Goal: Task Accomplishment & Management: Manage account settings

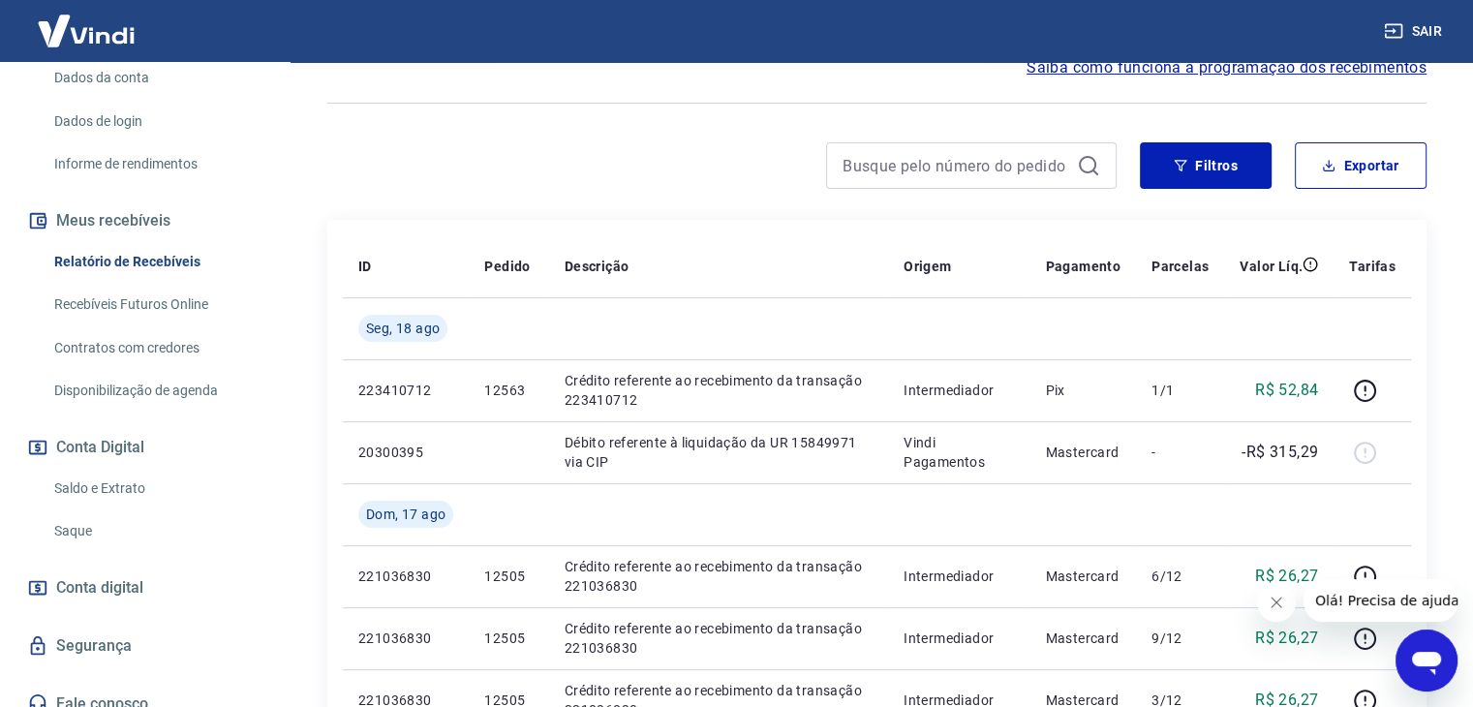
scroll to position [303, 0]
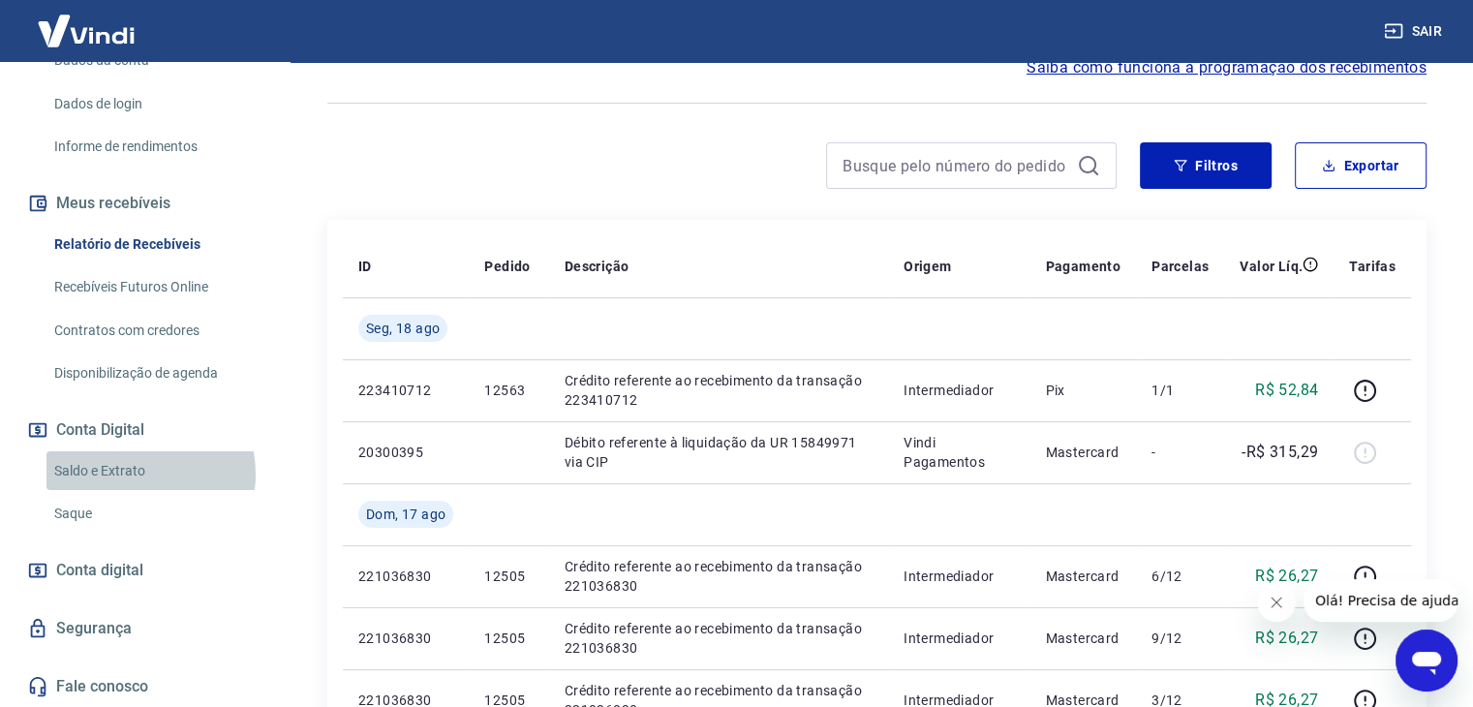
click at [135, 473] on link "Saldo e Extrato" at bounding box center [156, 471] width 220 height 40
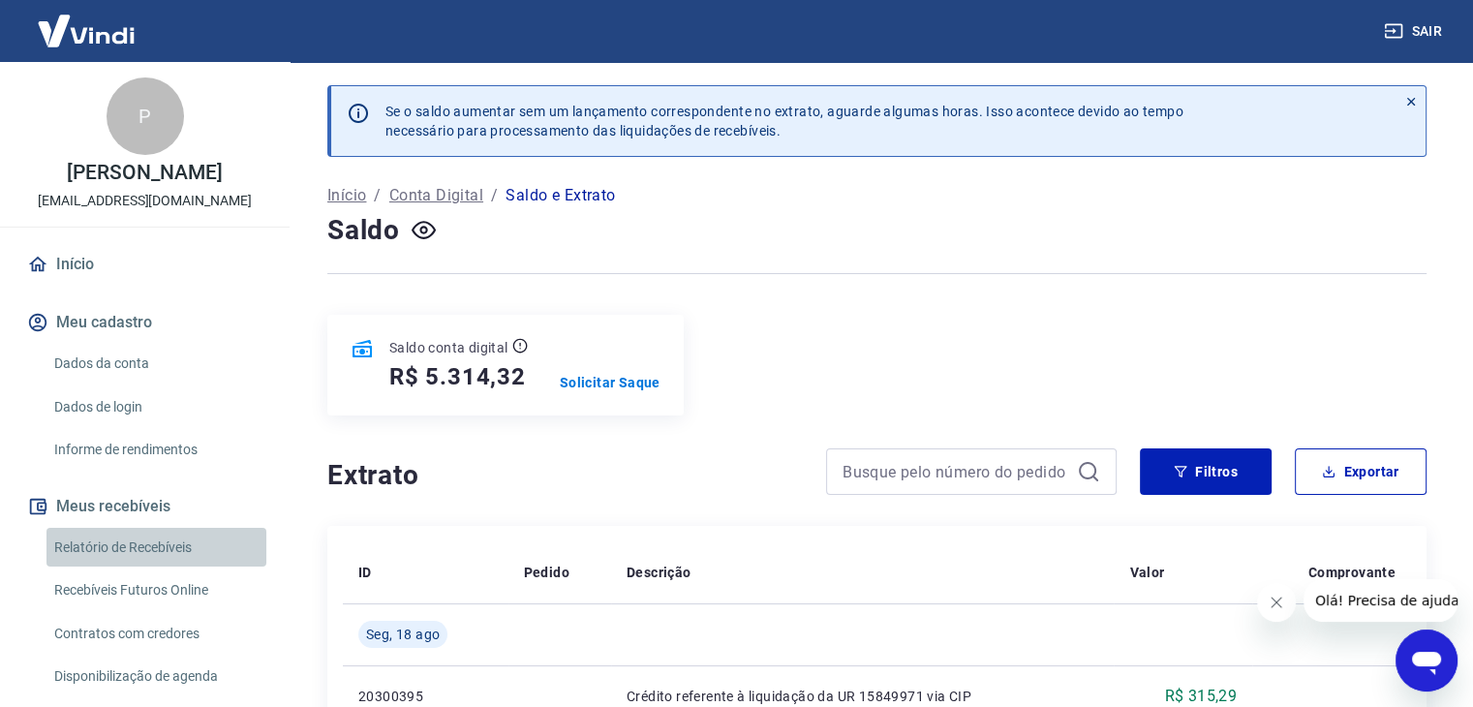
click at [182, 552] on link "Relatório de Recebíveis" at bounding box center [156, 548] width 220 height 40
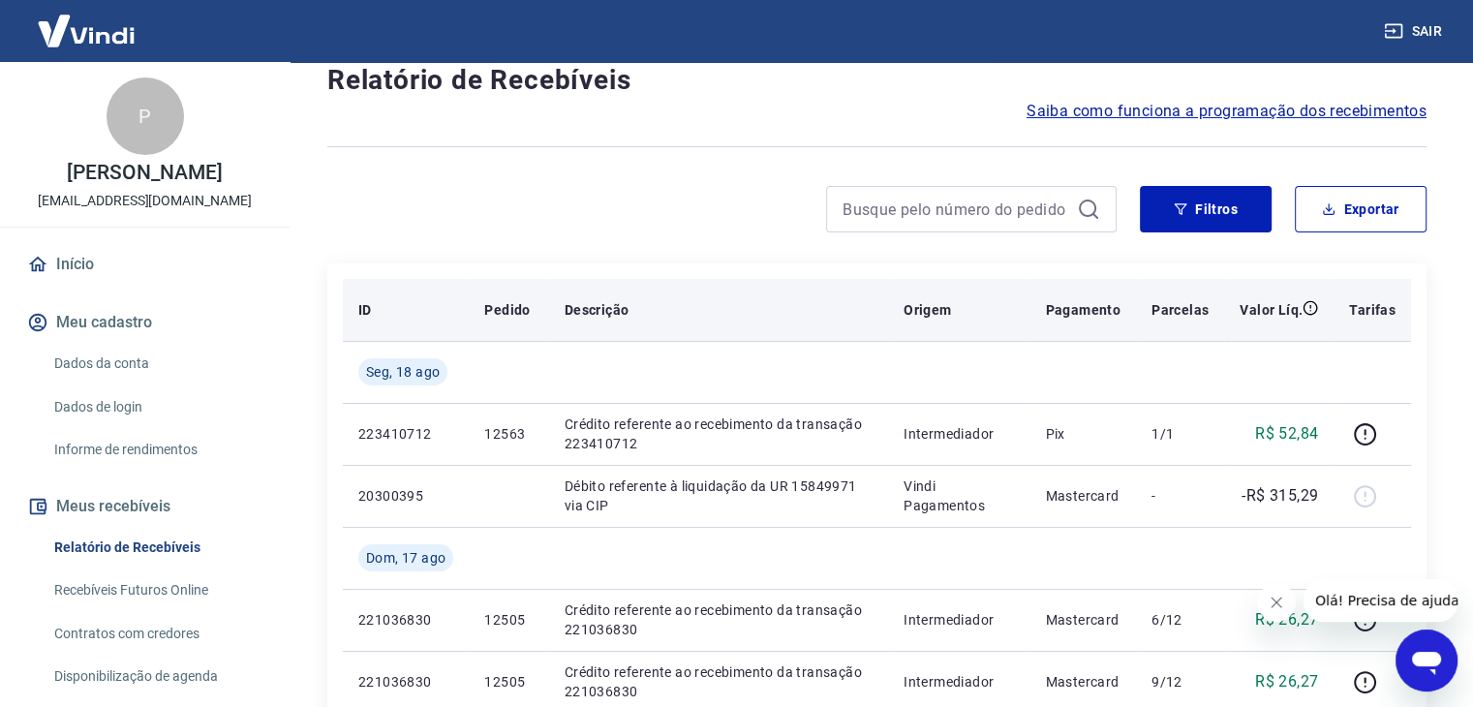
scroll to position [194, 0]
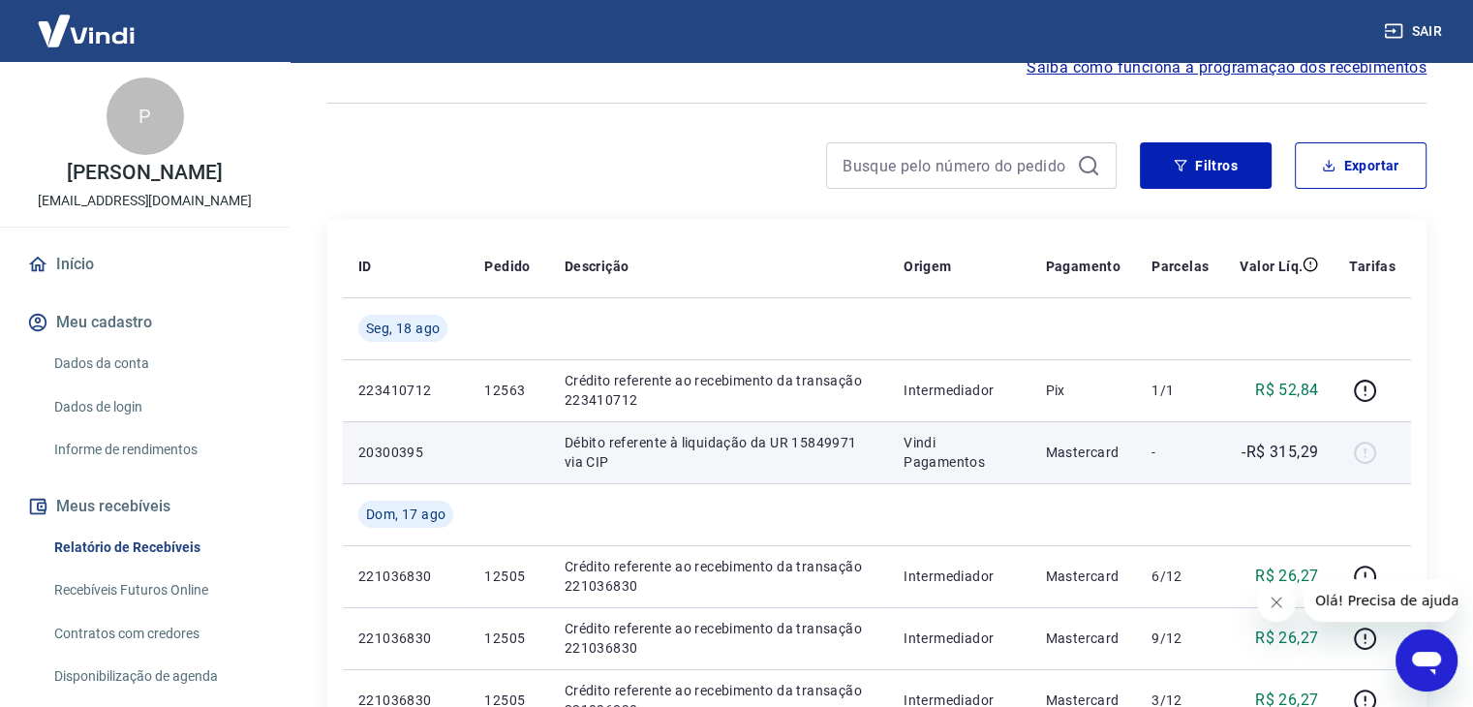
click at [1359, 454] on div at bounding box center [1372, 452] width 46 height 31
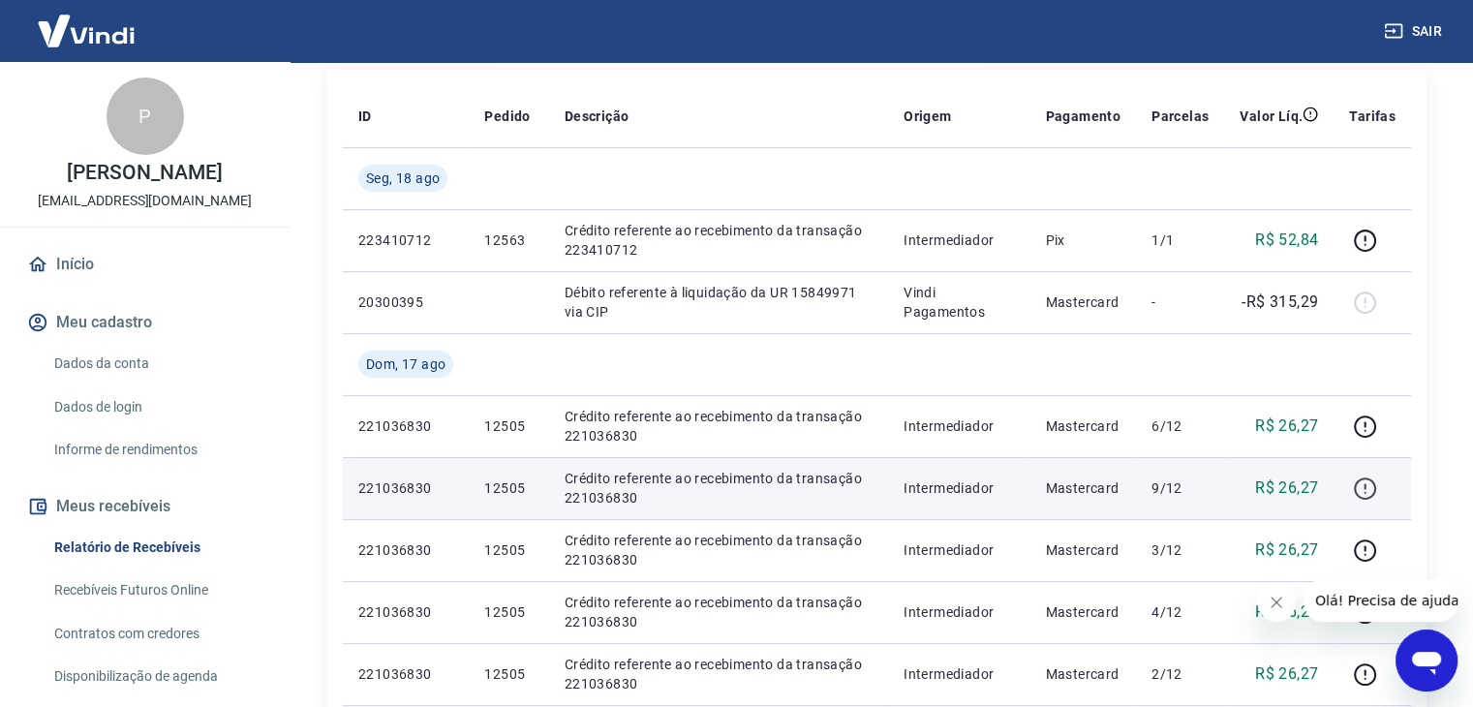
scroll to position [387, 0]
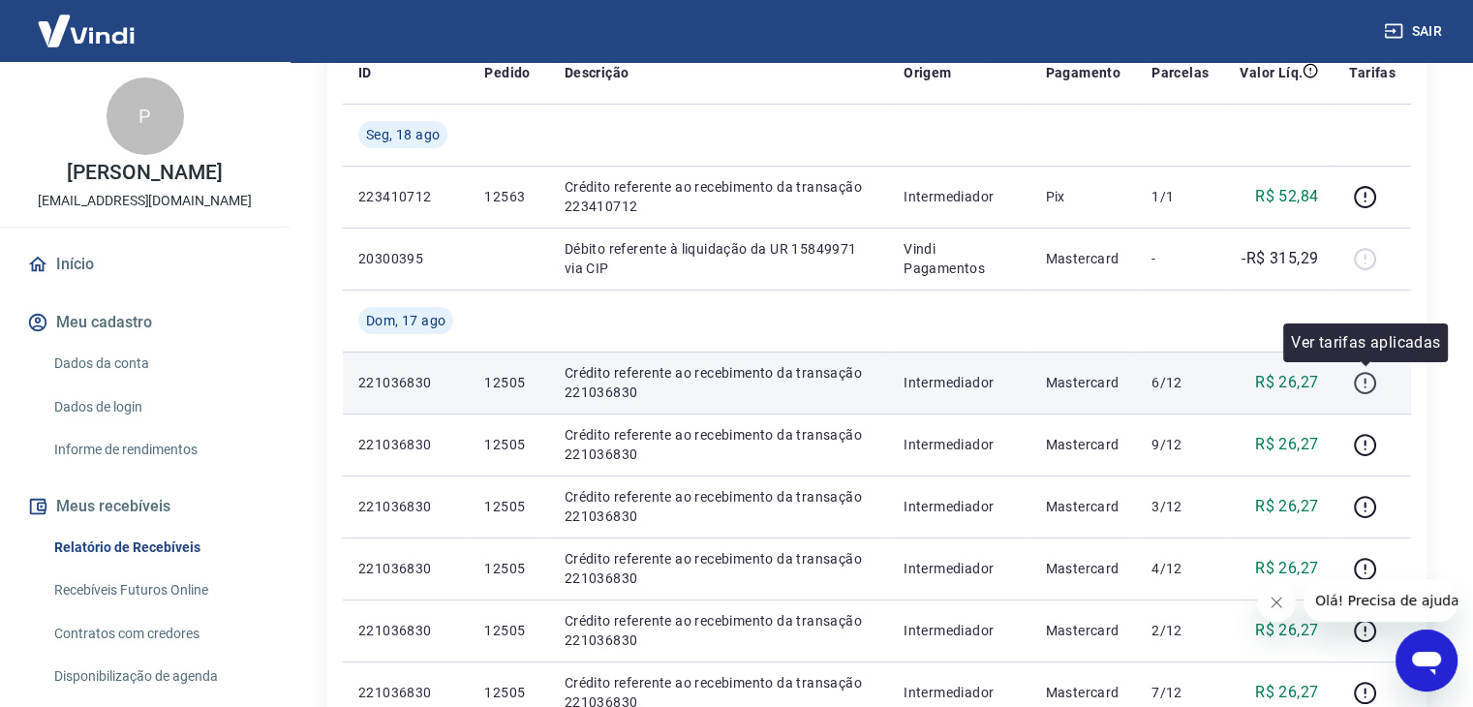
click at [1367, 385] on icon "button" at bounding box center [1365, 383] width 24 height 24
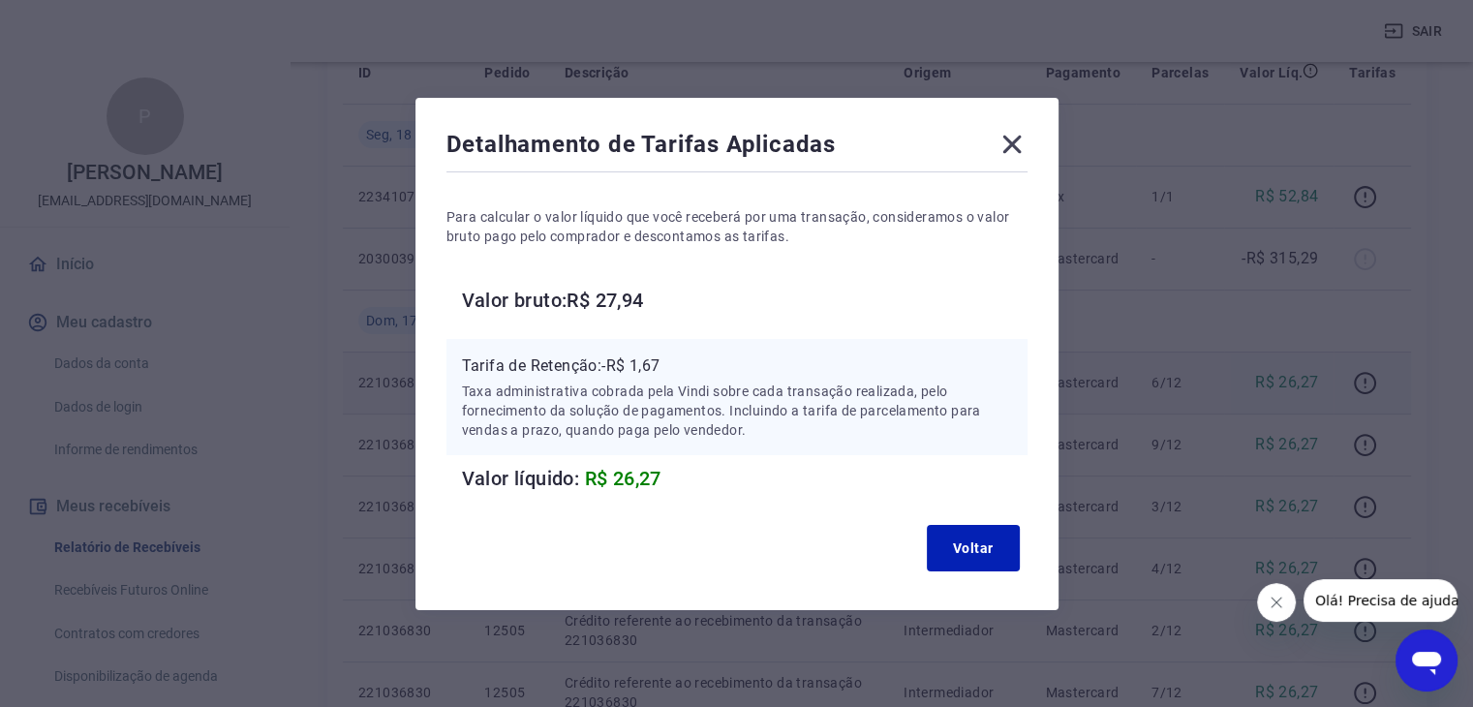
click at [1014, 144] on icon at bounding box center [1011, 144] width 31 height 31
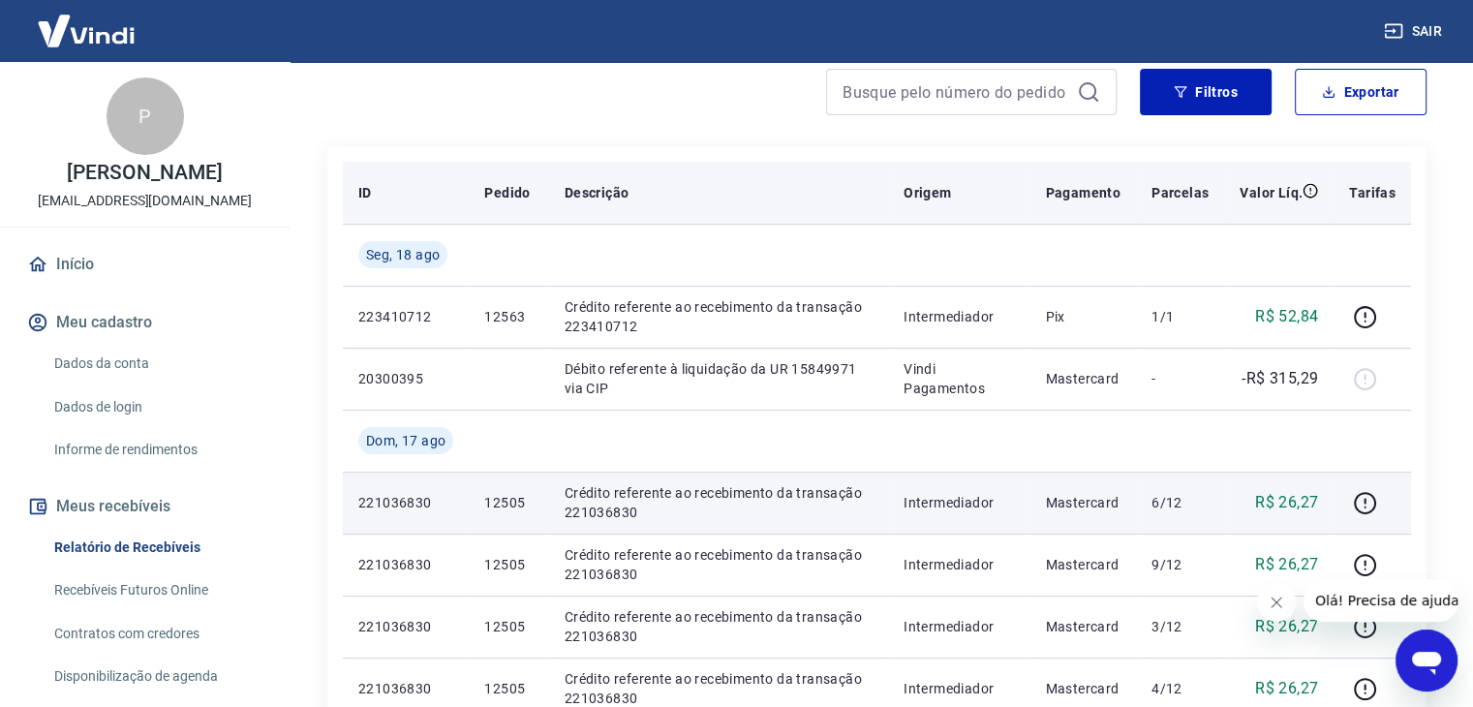
scroll to position [0, 0]
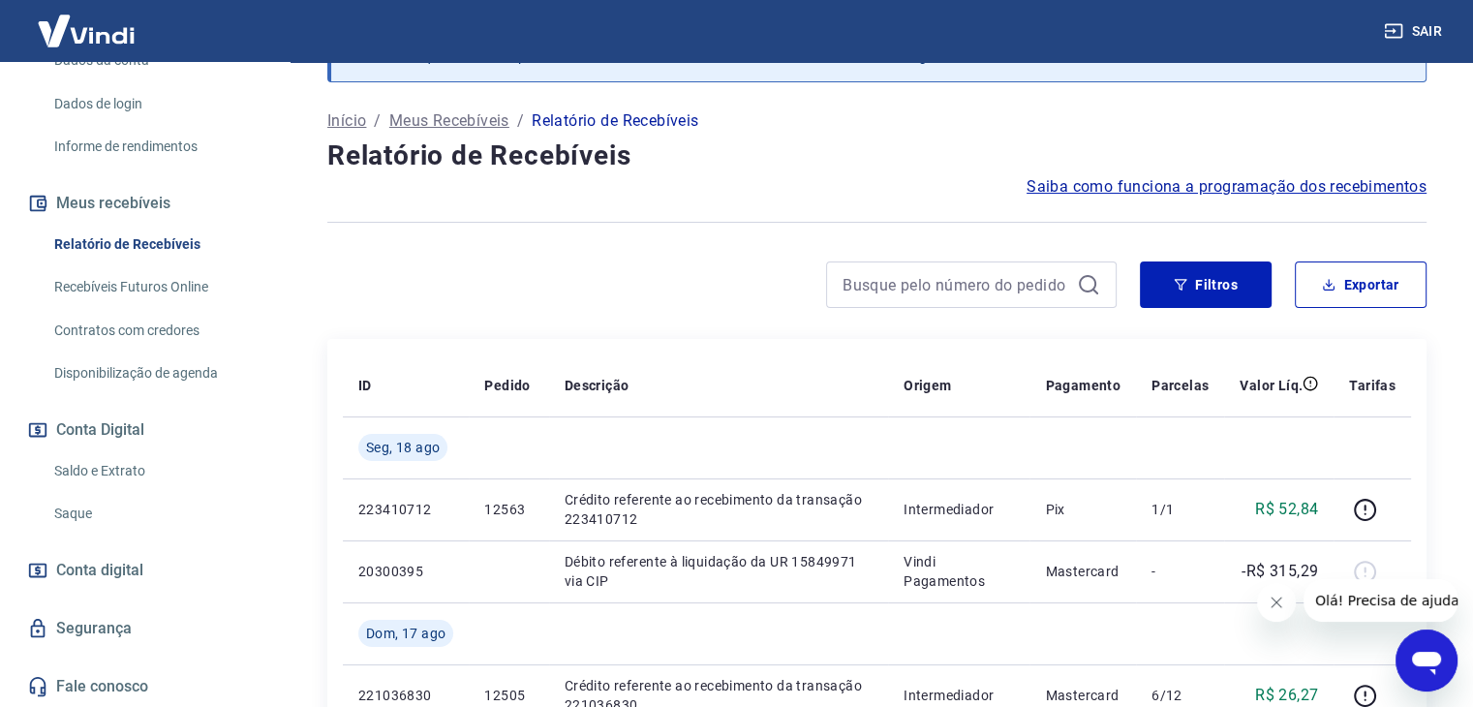
scroll to position [97, 0]
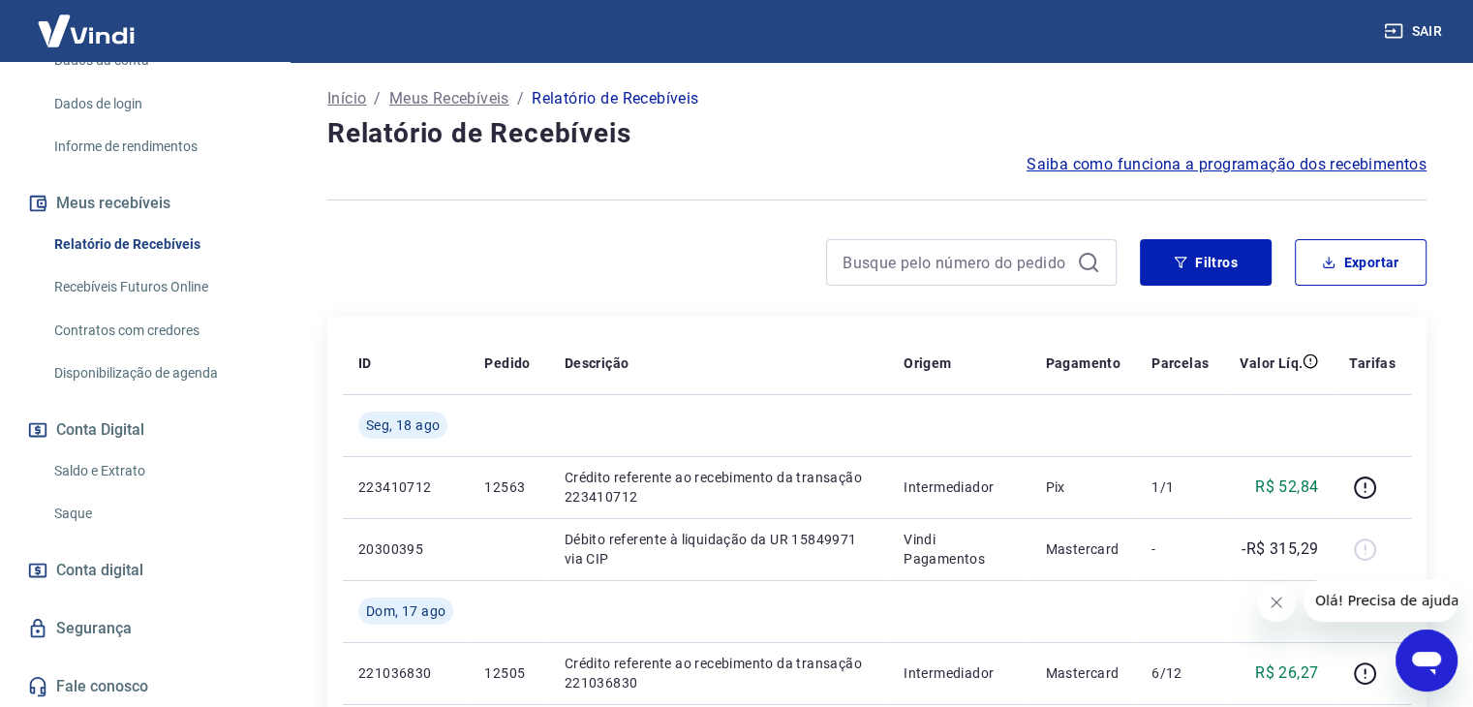
click at [134, 471] on link "Saldo e Extrato" at bounding box center [156, 471] width 220 height 40
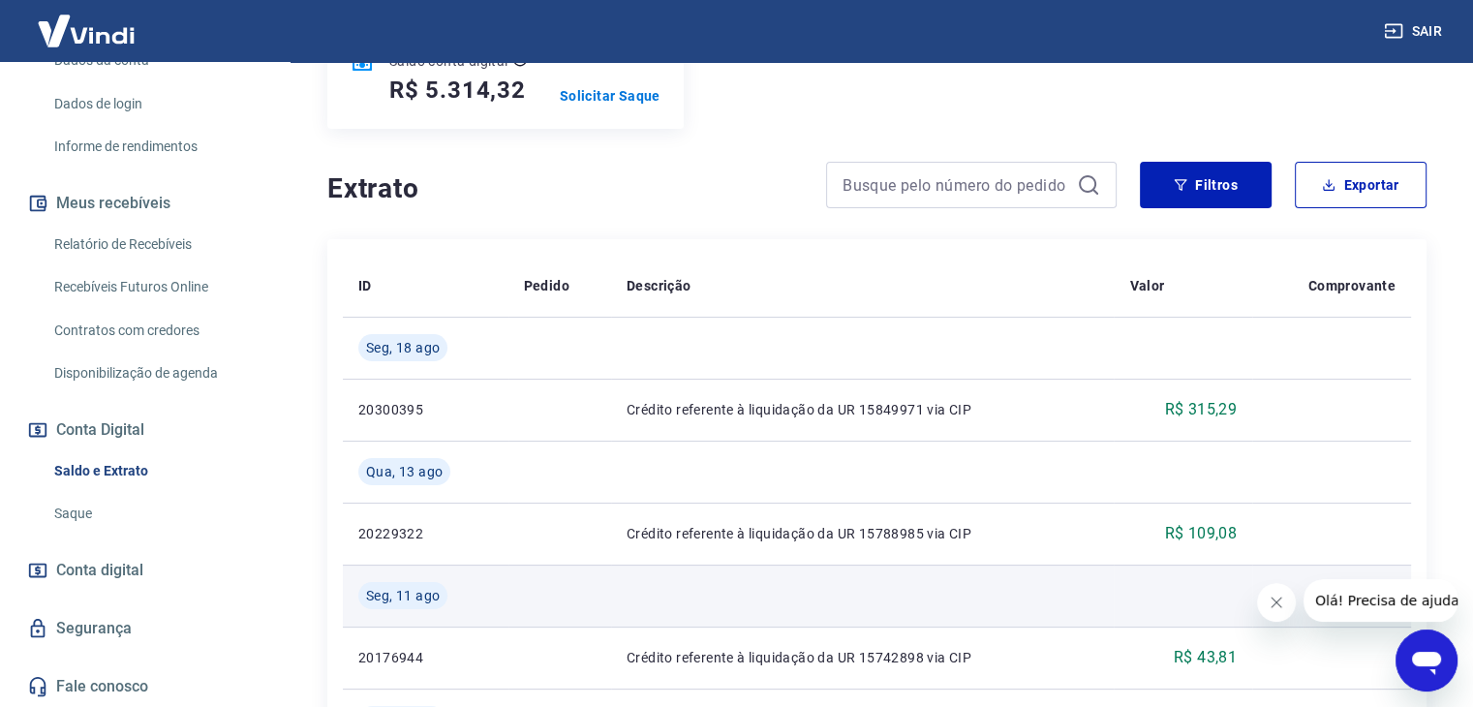
scroll to position [290, 0]
